Goal: Information Seeking & Learning: Learn about a topic

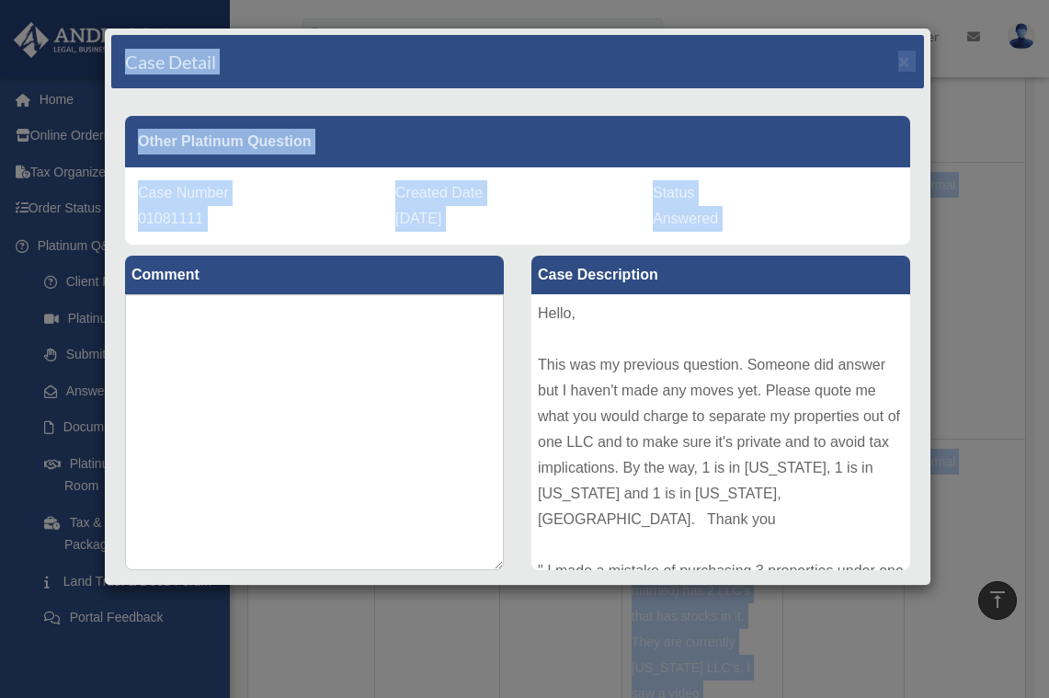
scroll to position [31, 0]
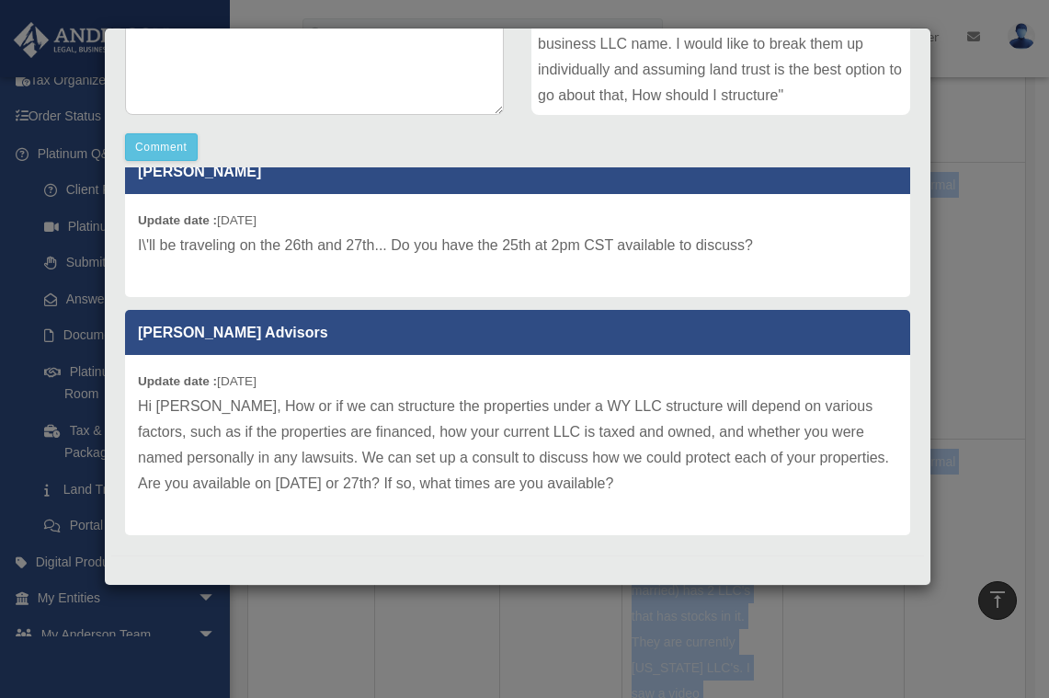
click at [987, 475] on div "Case Detail × Other Platinum Question Case Number 01081111 Created Date [DATE] …" at bounding box center [524, 349] width 1049 height 698
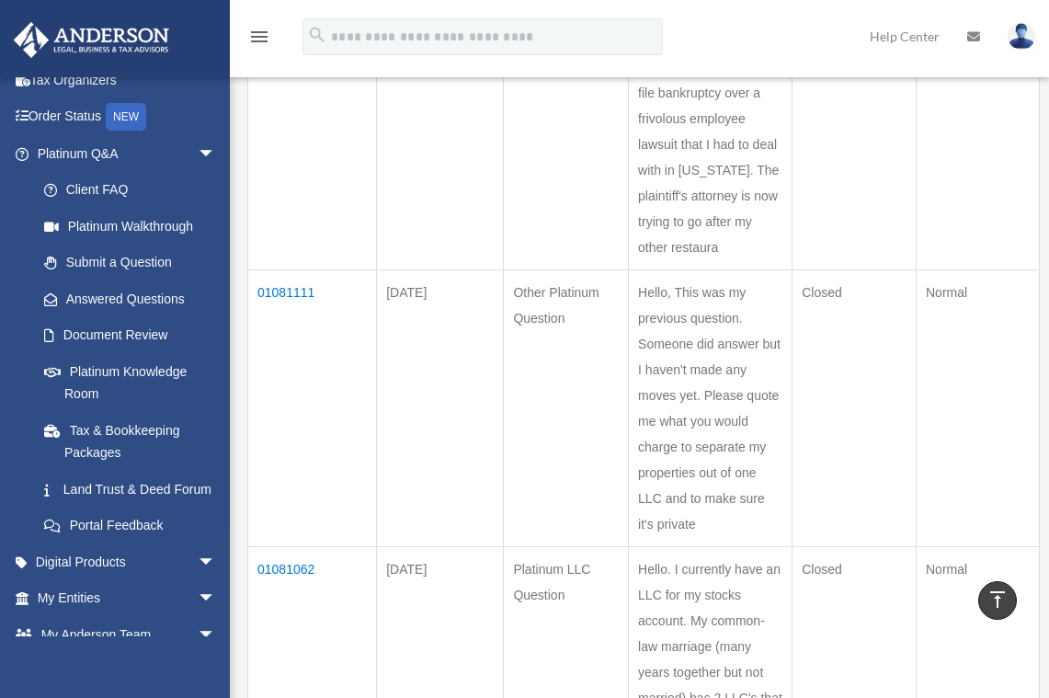
scroll to position [171, 0]
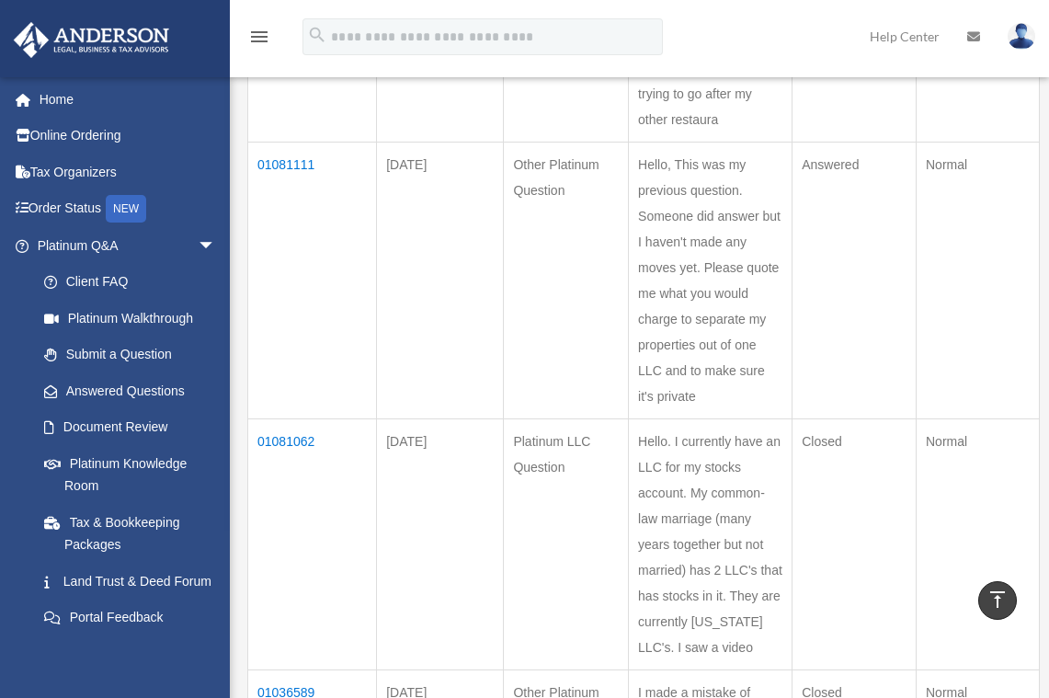
scroll to position [662, 0]
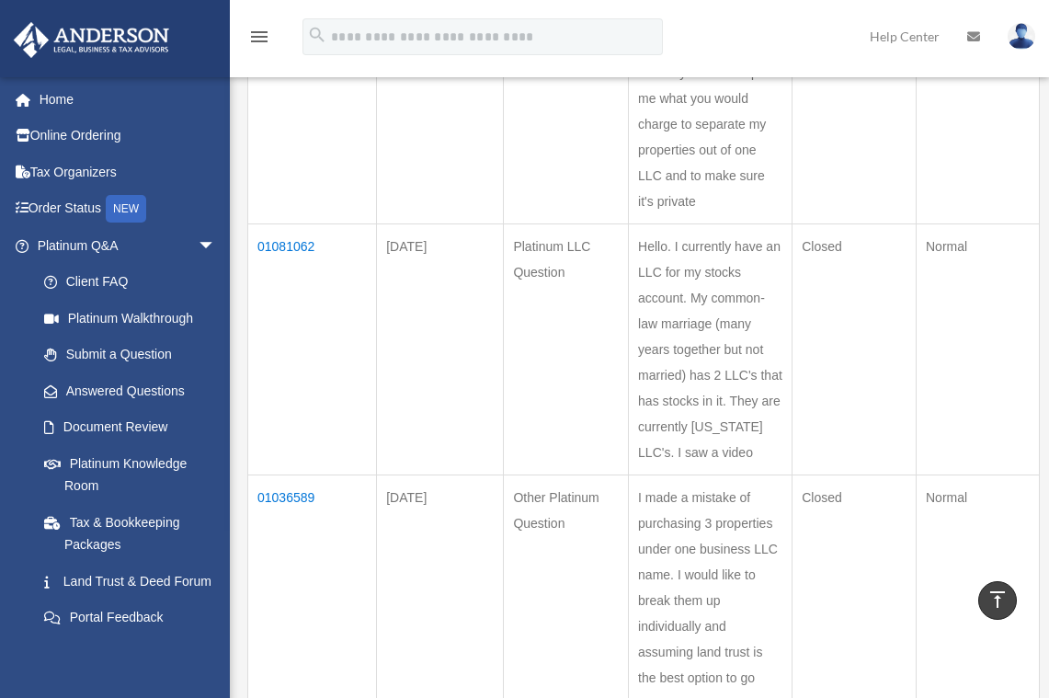
click at [282, 246] on td "01081062" at bounding box center [312, 349] width 129 height 251
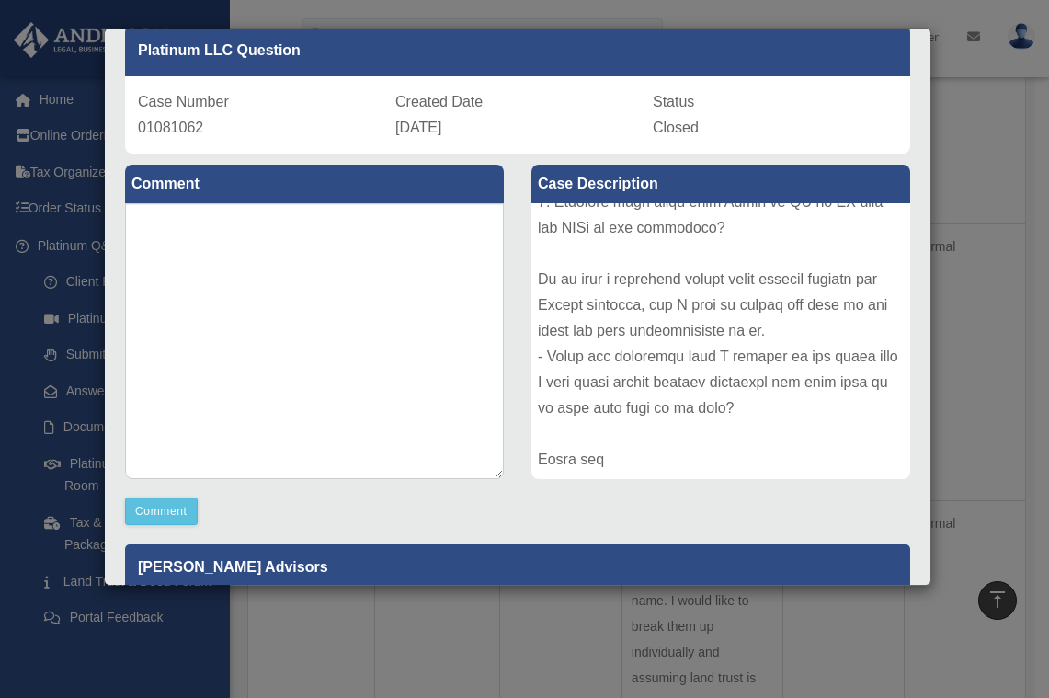
scroll to position [0, 0]
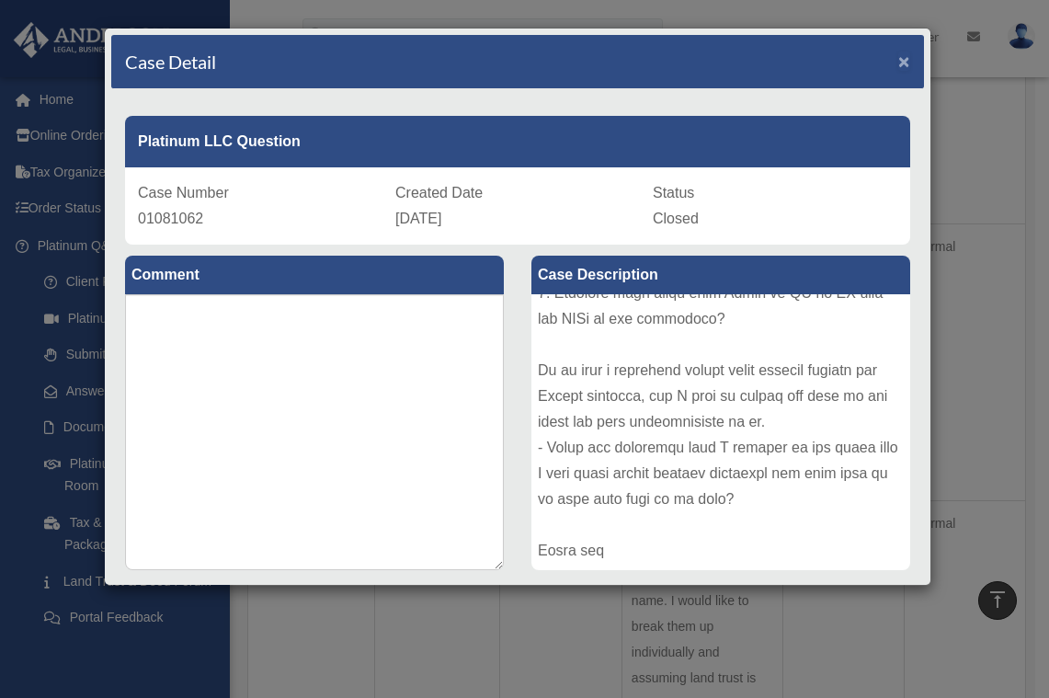
click at [898, 60] on span "×" at bounding box center [904, 61] width 12 height 21
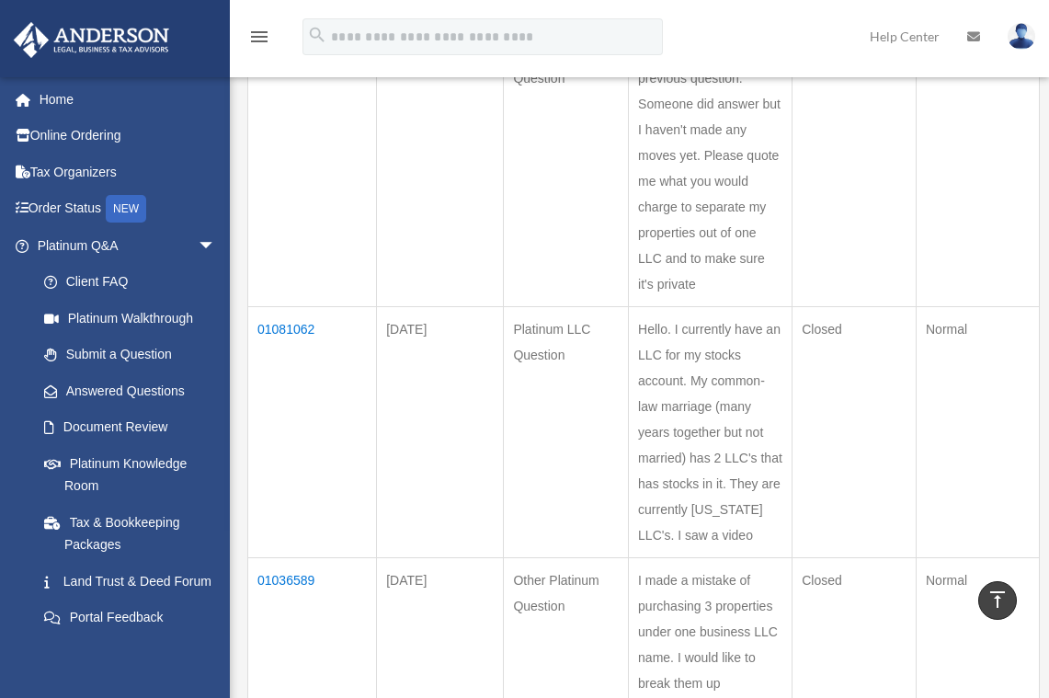
scroll to position [478, 0]
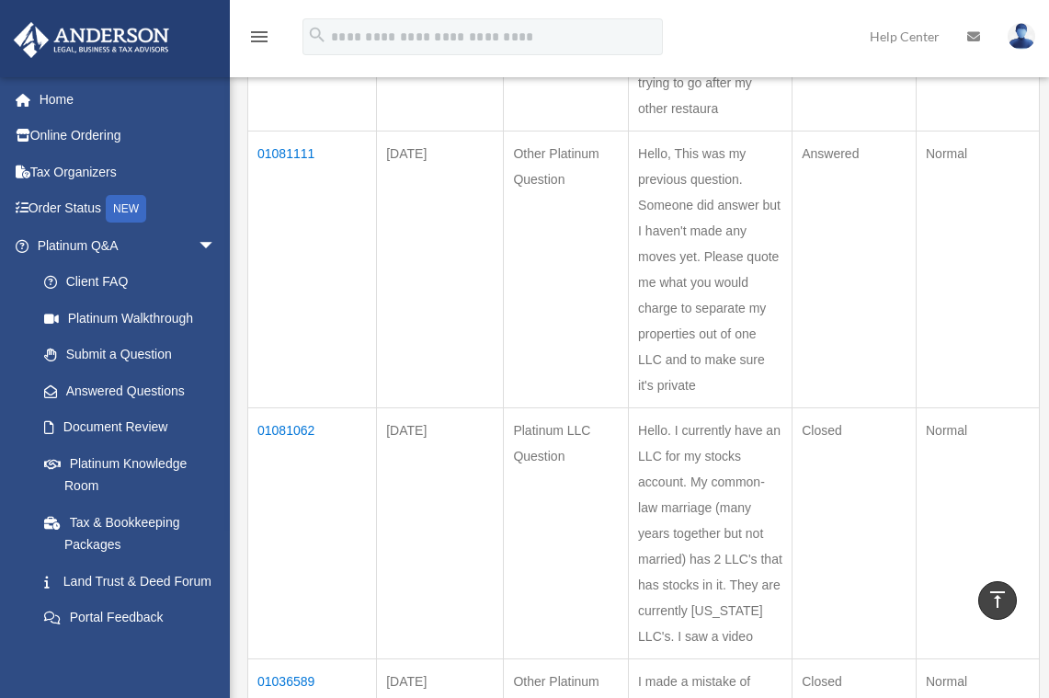
click at [301, 424] on td "01081062" at bounding box center [312, 533] width 129 height 251
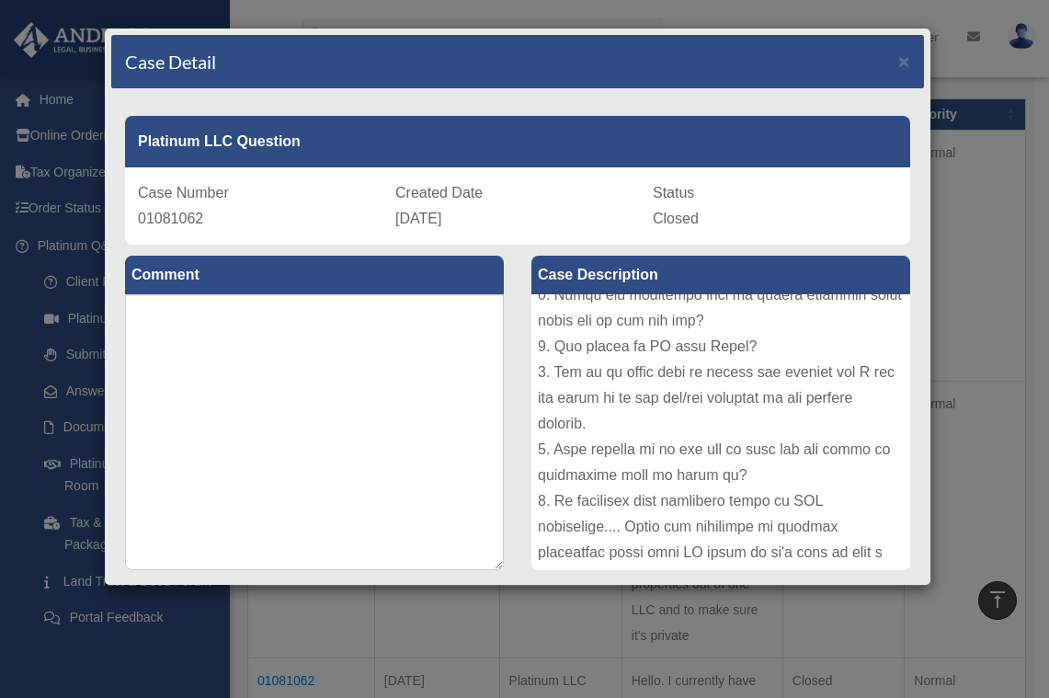
scroll to position [110, 0]
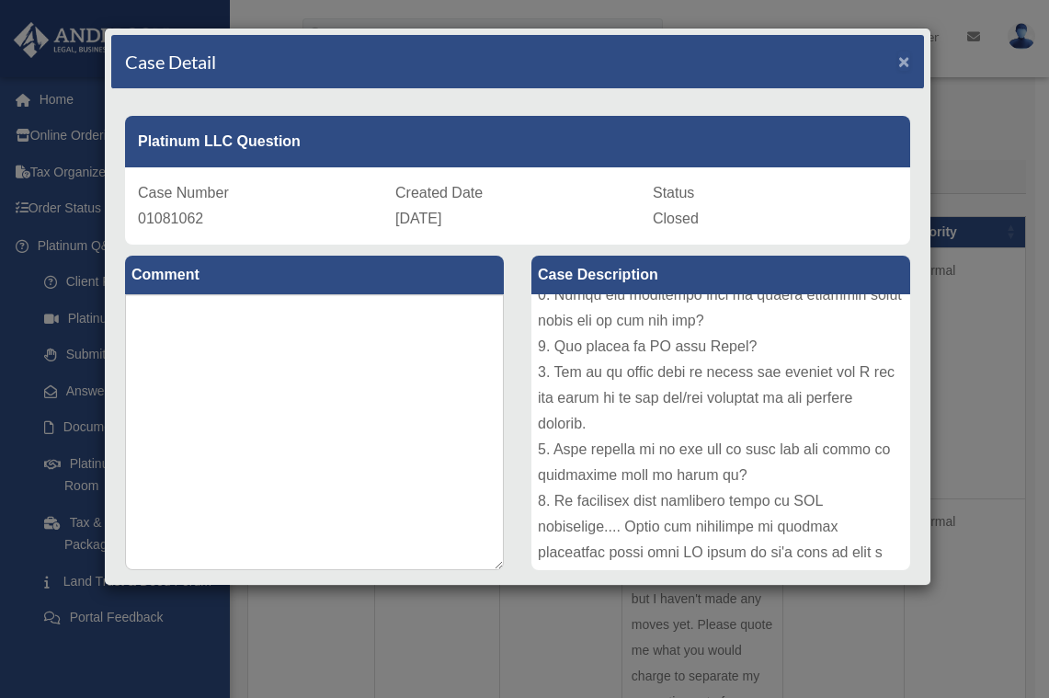
click at [898, 57] on span "×" at bounding box center [904, 61] width 12 height 21
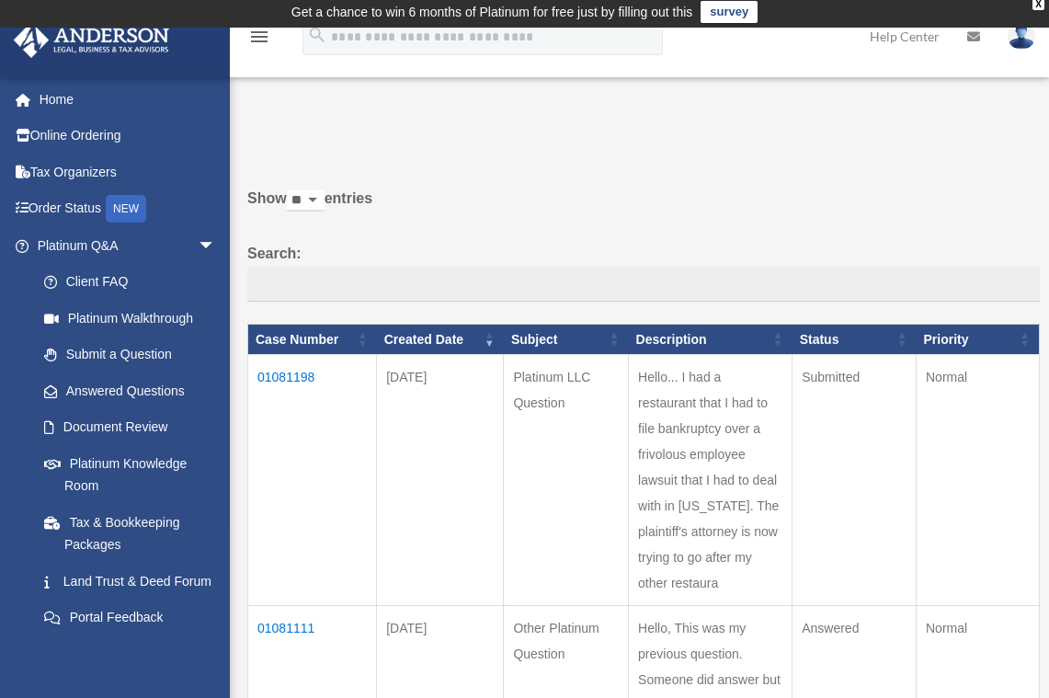
scroll to position [0, 0]
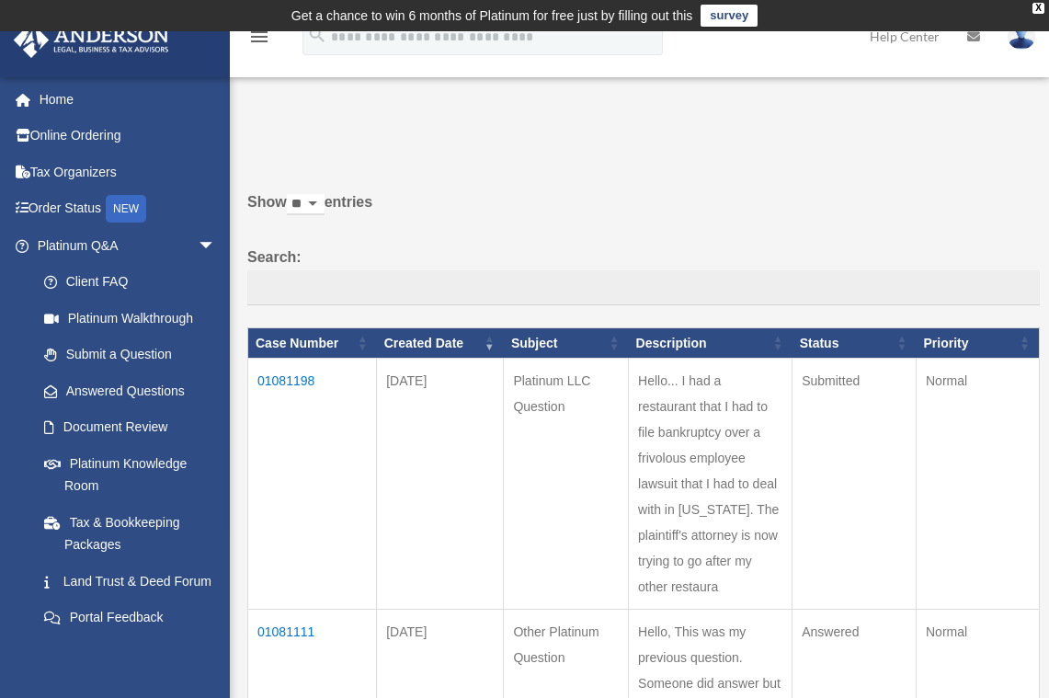
click at [296, 378] on td "01081198" at bounding box center [312, 484] width 129 height 251
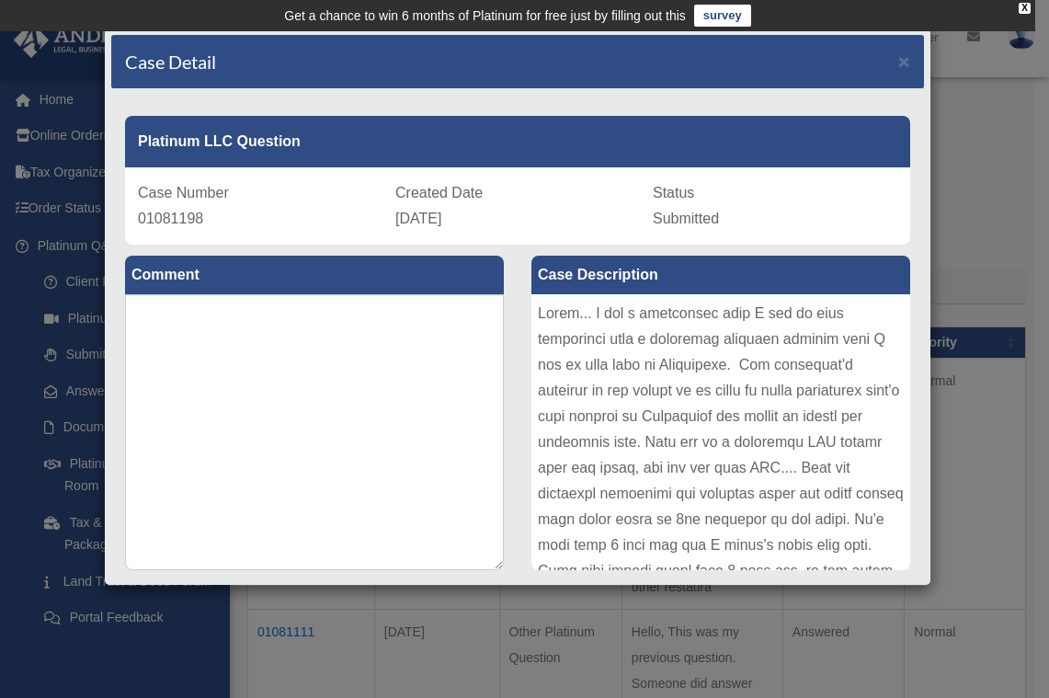
click at [714, 449] on div at bounding box center [720, 432] width 379 height 276
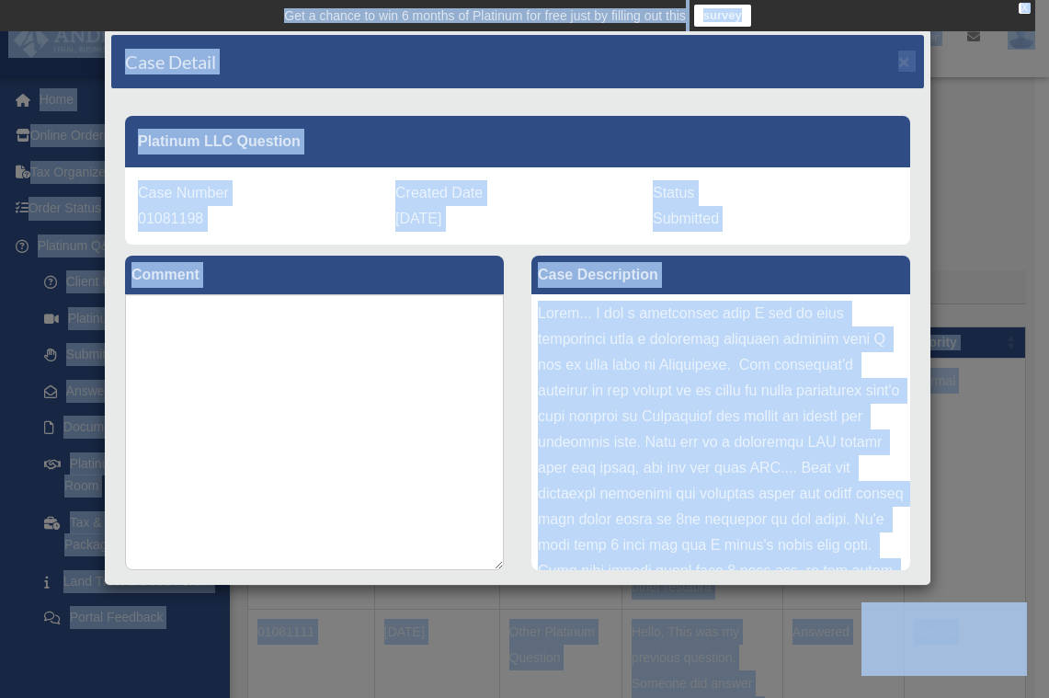
click at [708, 429] on div at bounding box center [720, 432] width 379 height 276
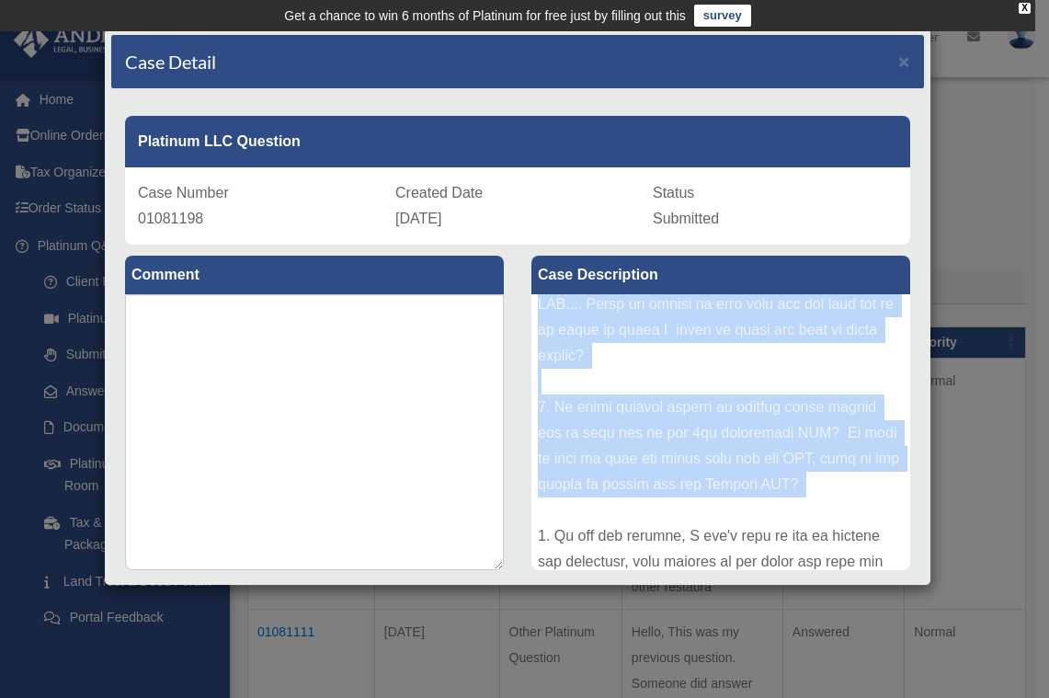
scroll to position [635, 0]
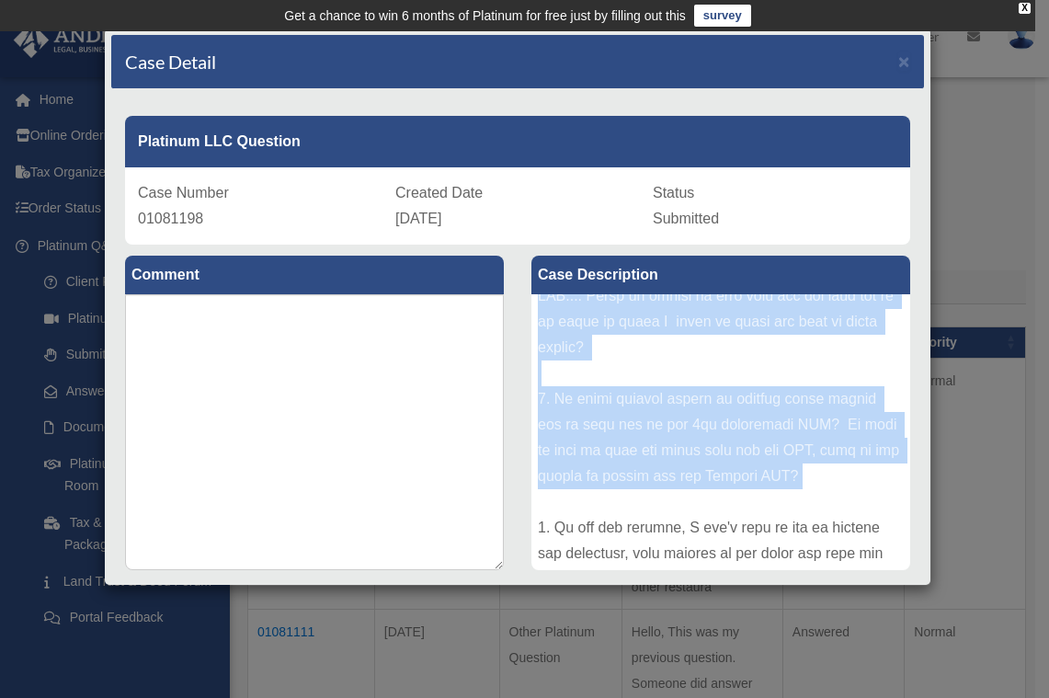
drag, startPoint x: 534, startPoint y: 309, endPoint x: 836, endPoint y: 531, distance: 374.8
click at [836, 531] on div at bounding box center [720, 432] width 379 height 276
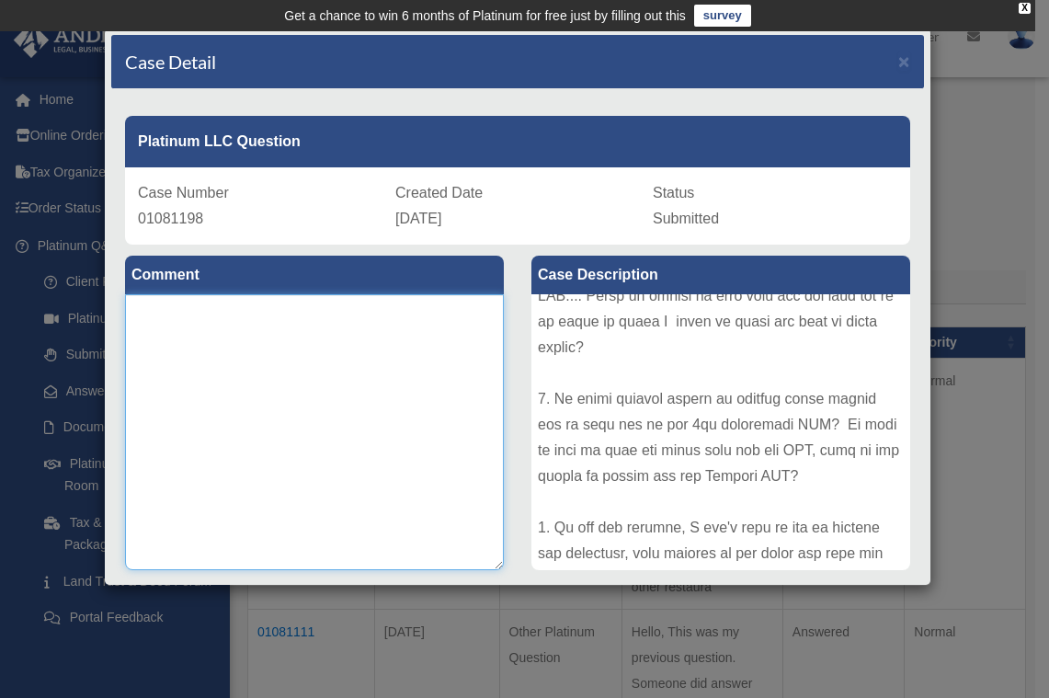
click at [415, 426] on textarea at bounding box center [314, 432] width 379 height 276
click at [898, 56] on span "×" at bounding box center [904, 61] width 12 height 21
